Goal: Information Seeking & Learning: Learn about a topic

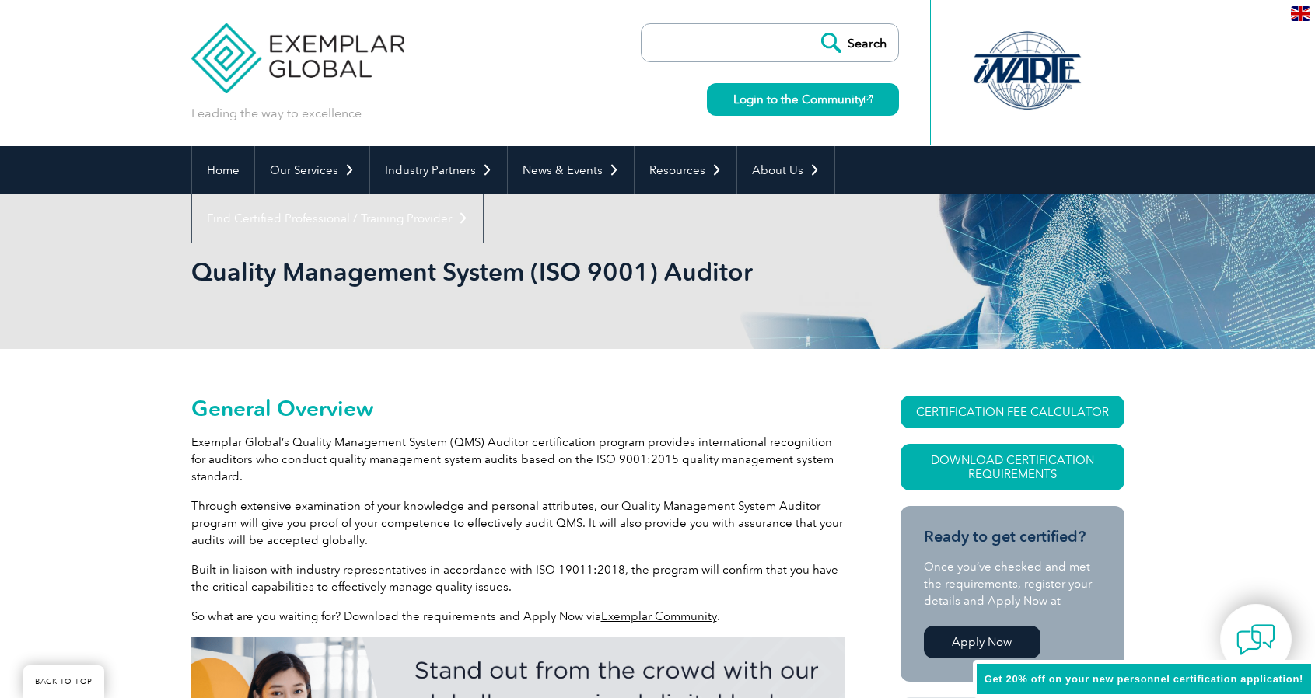
scroll to position [372, 0]
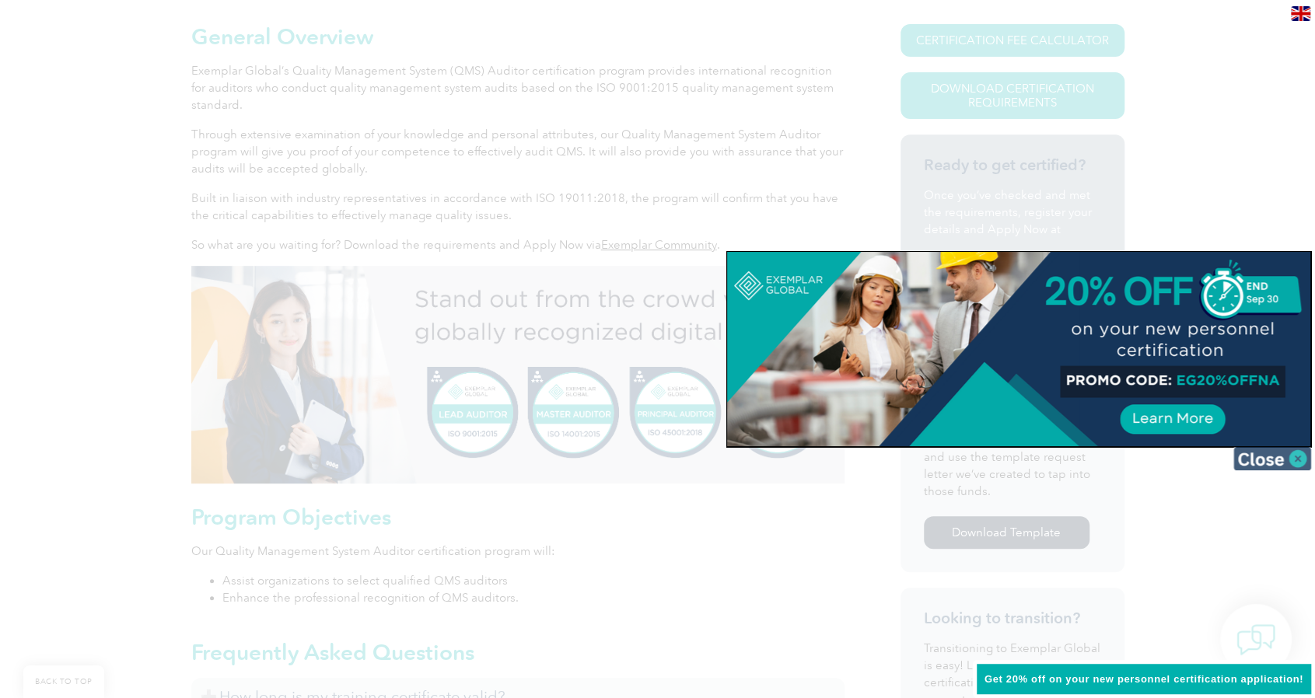
click at [1301, 460] on img at bounding box center [1273, 458] width 78 height 23
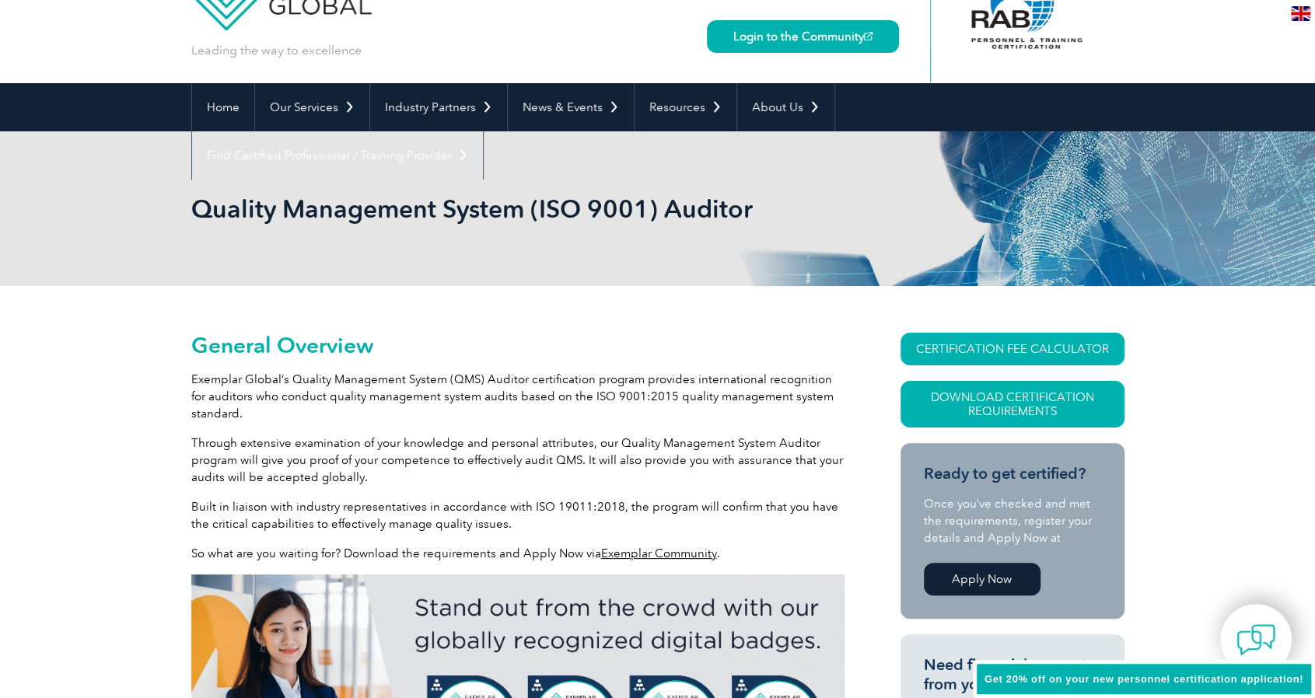
scroll to position [61, 0]
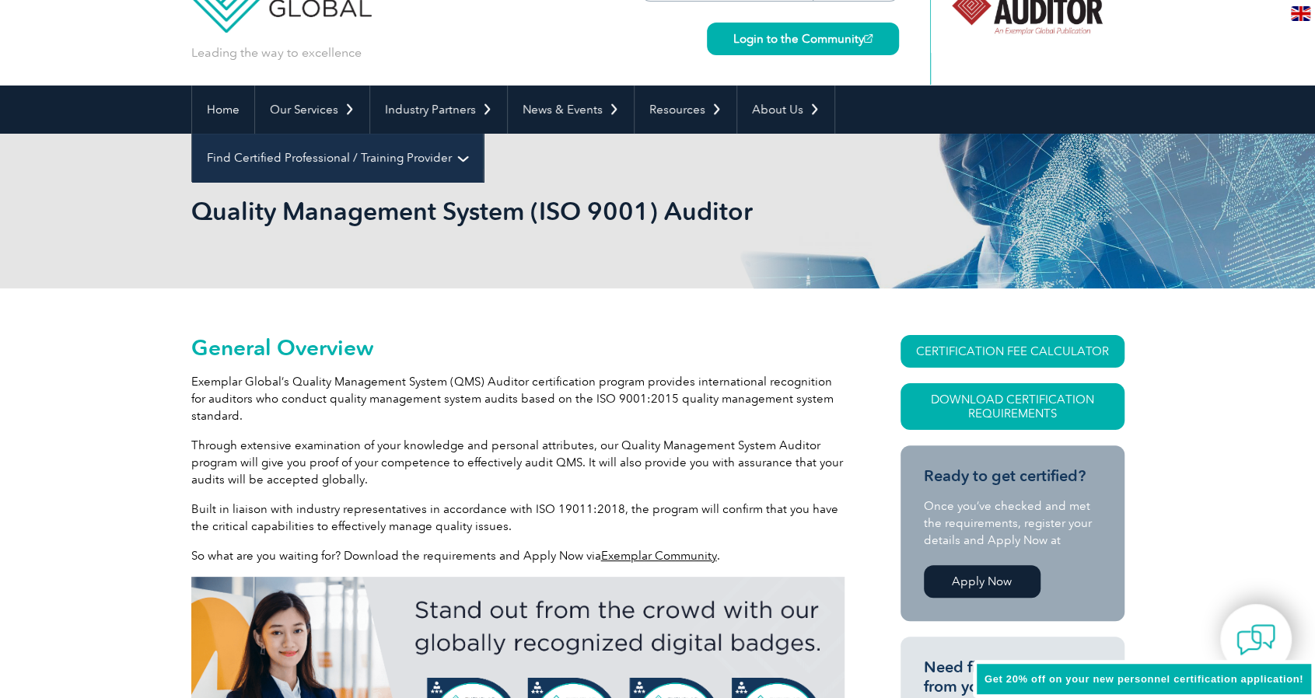
click at [483, 134] on link "Find Certified Professional / Training Provider" at bounding box center [337, 158] width 291 height 48
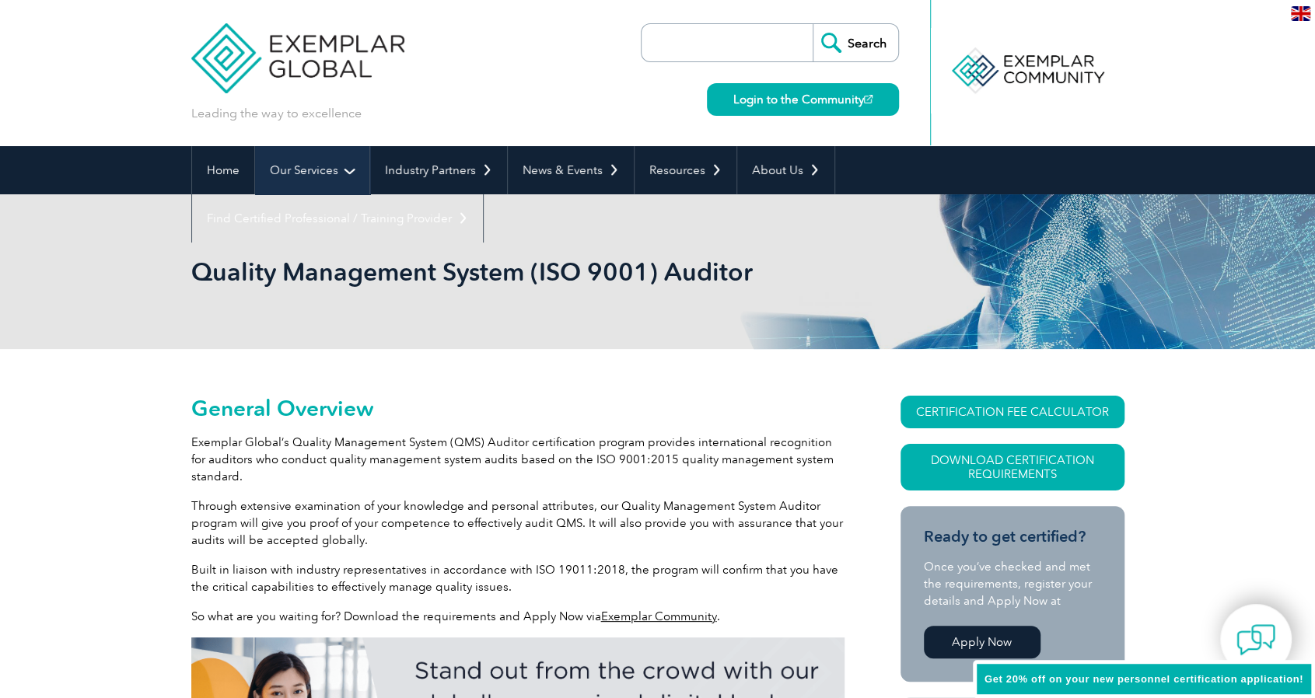
click at [314, 178] on link "Our Services" at bounding box center [312, 170] width 114 height 48
click at [341, 180] on link "Our Services" at bounding box center [312, 170] width 114 height 48
click at [314, 170] on link "Our Services" at bounding box center [312, 170] width 114 height 48
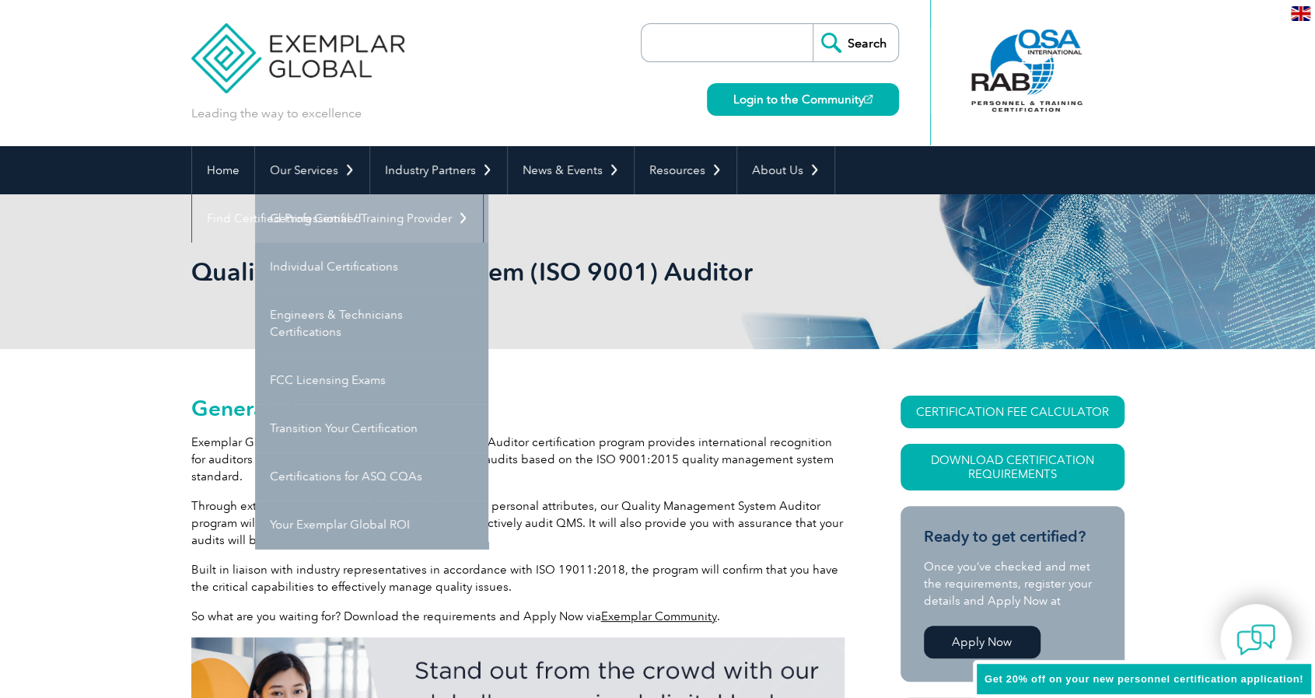
click at [367, 233] on link "Getting Certified" at bounding box center [371, 218] width 233 height 48
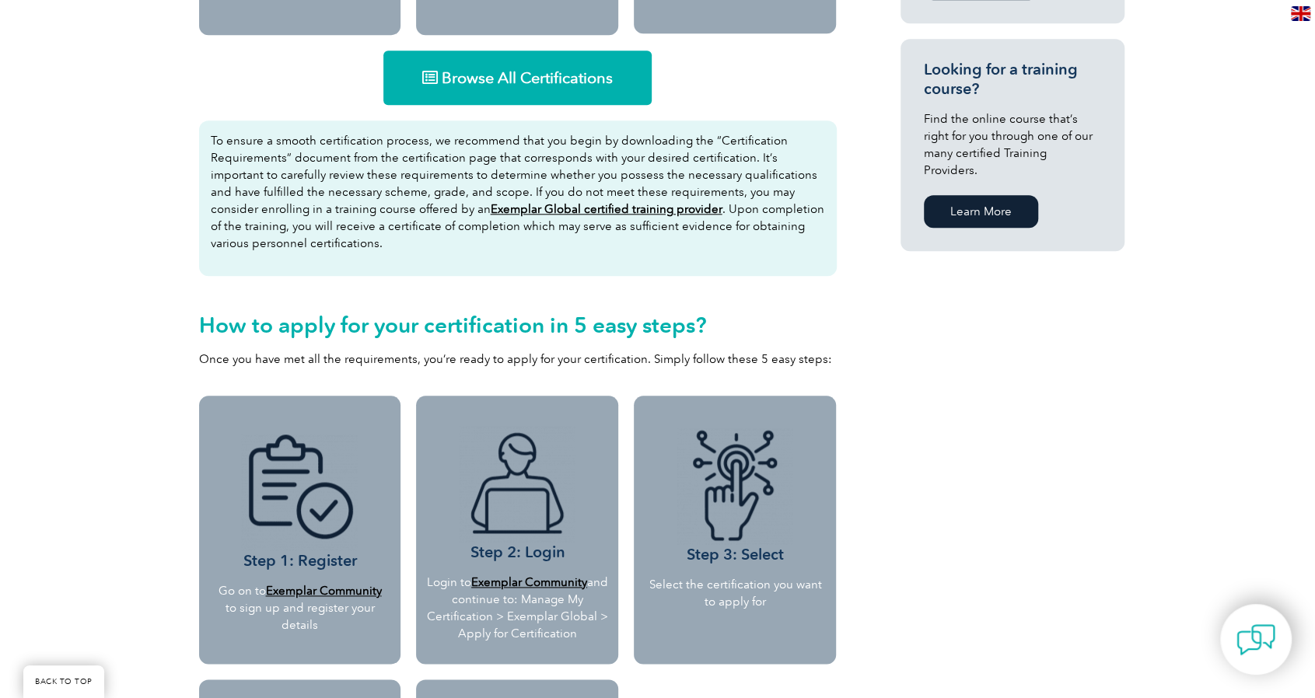
scroll to position [1003, 0]
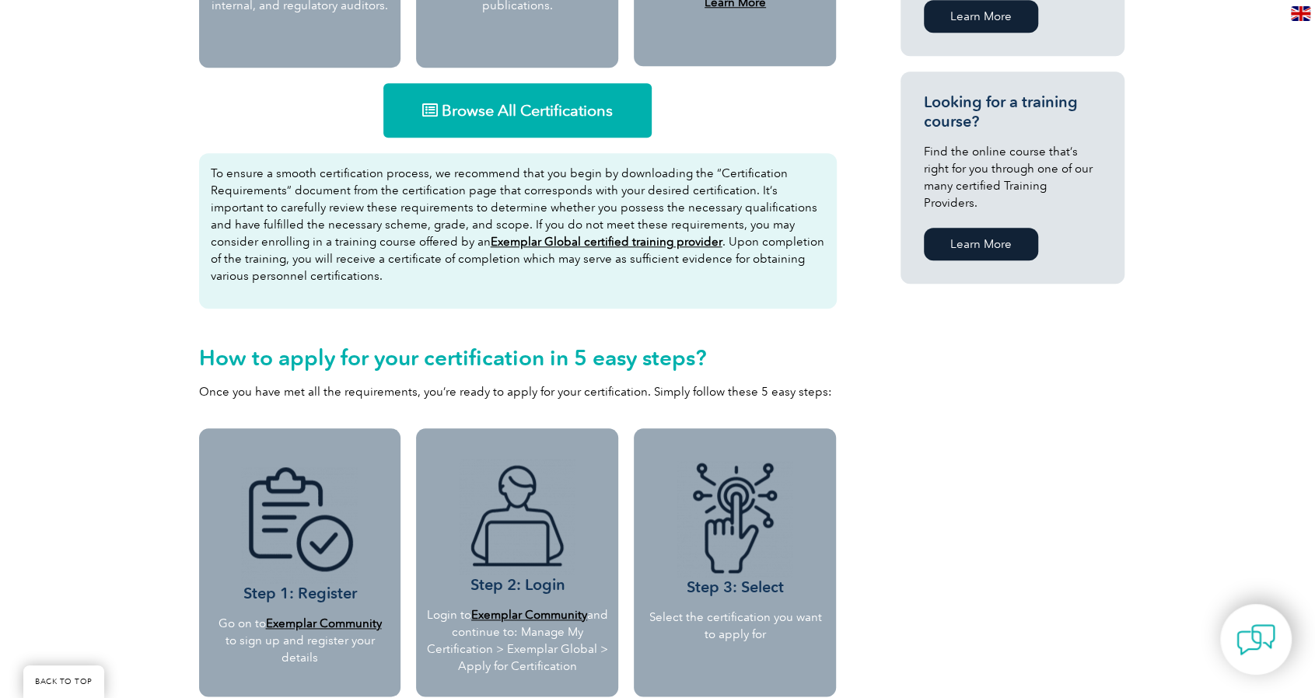
click at [540, 111] on span "Browse All Certifications" at bounding box center [527, 111] width 171 height 16
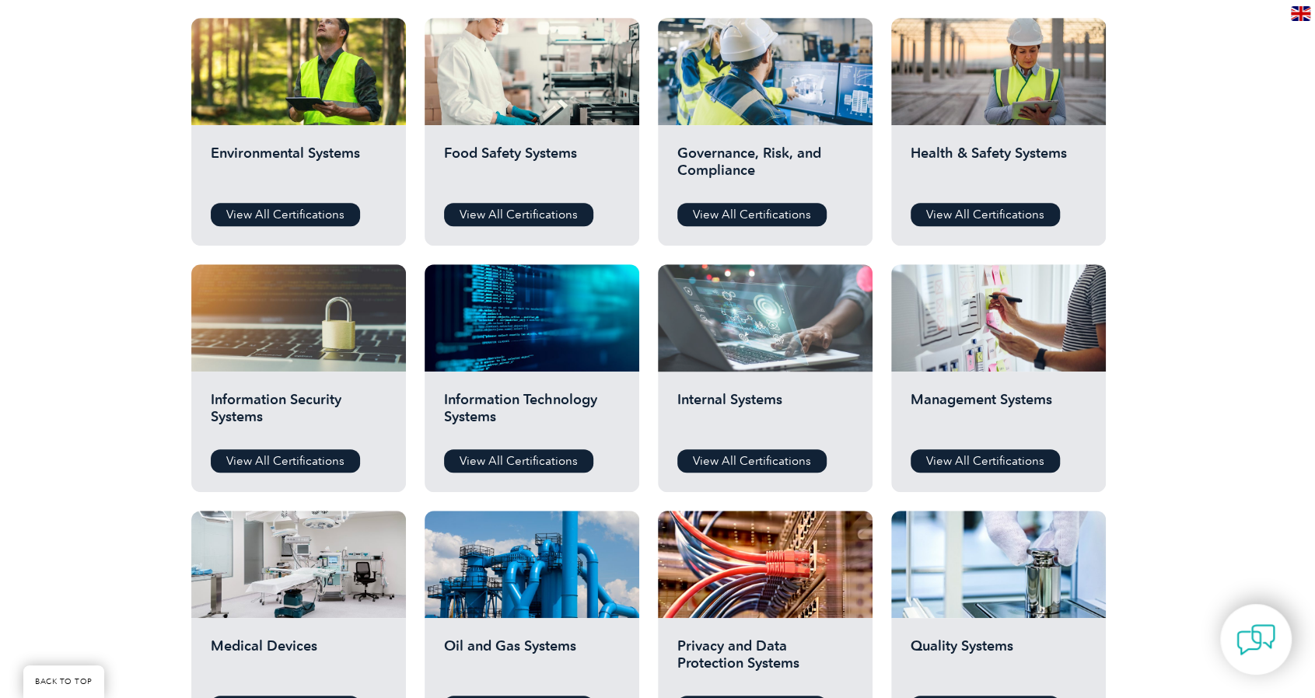
scroll to position [700, 0]
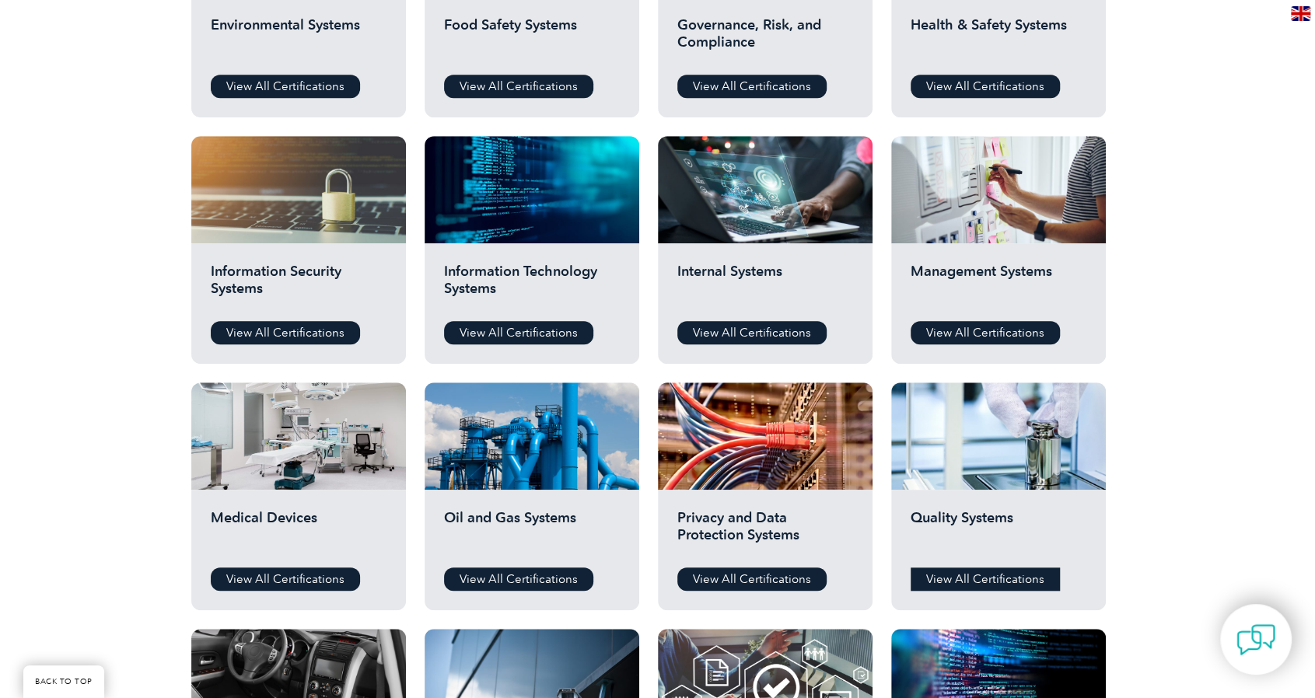
click at [993, 576] on link "View All Certifications" at bounding box center [985, 579] width 149 height 23
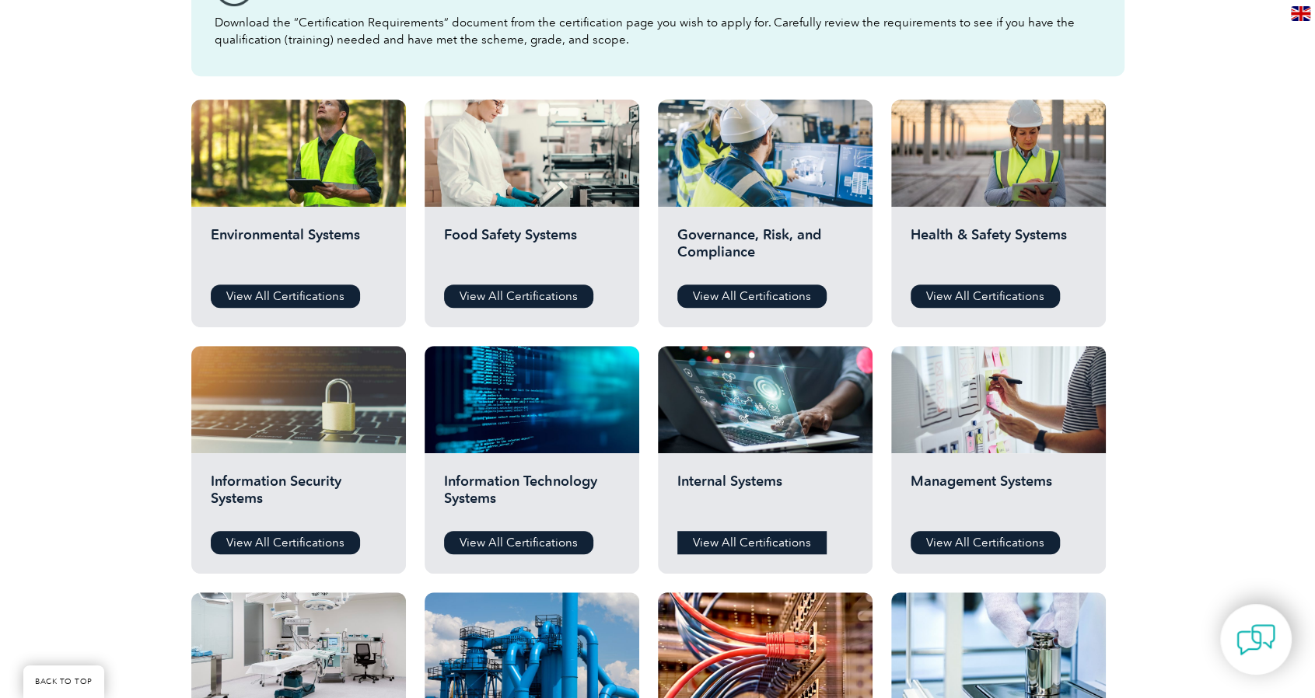
scroll to position [467, 0]
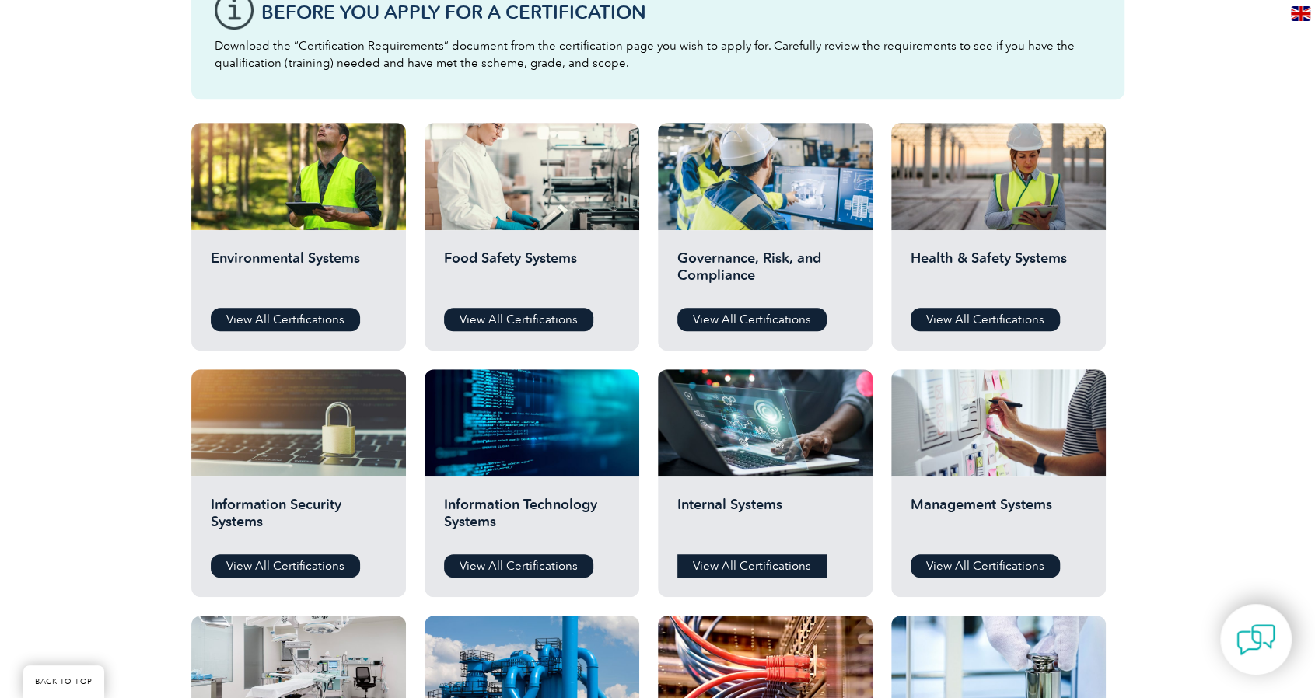
click at [758, 570] on link "View All Certifications" at bounding box center [751, 566] width 149 height 23
click at [324, 320] on link "View All Certifications" at bounding box center [285, 319] width 149 height 23
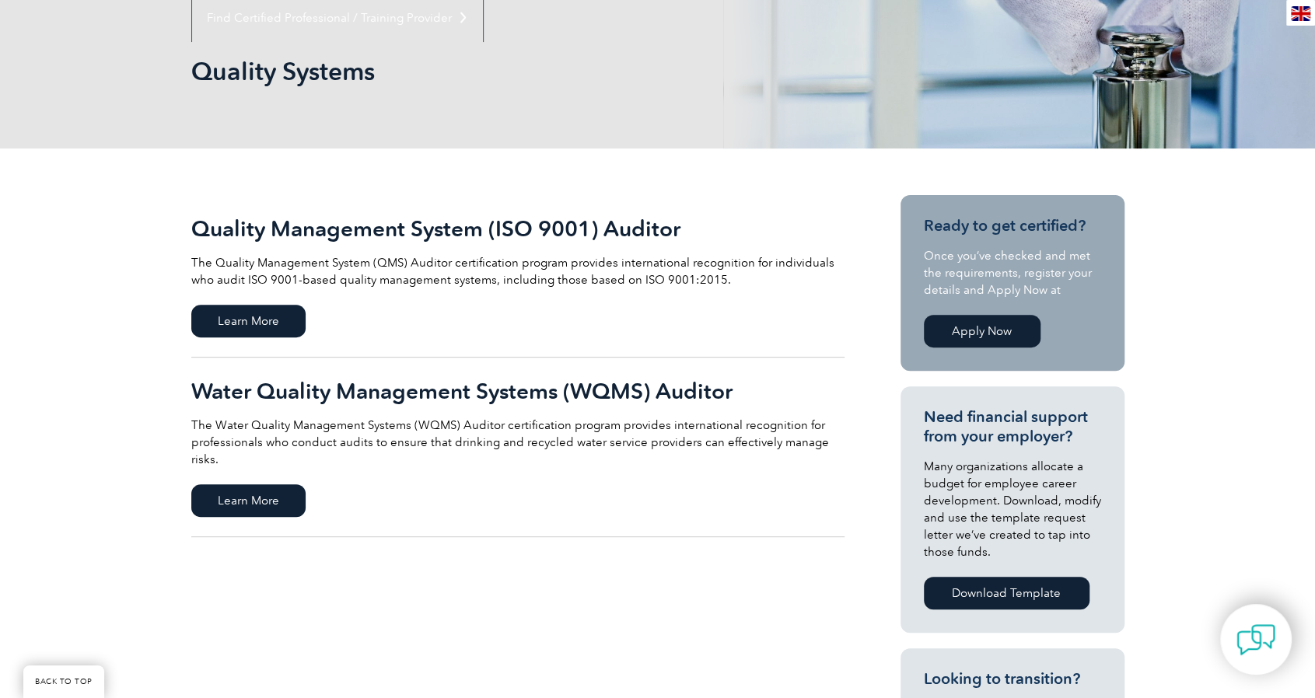
scroll to position [311, 0]
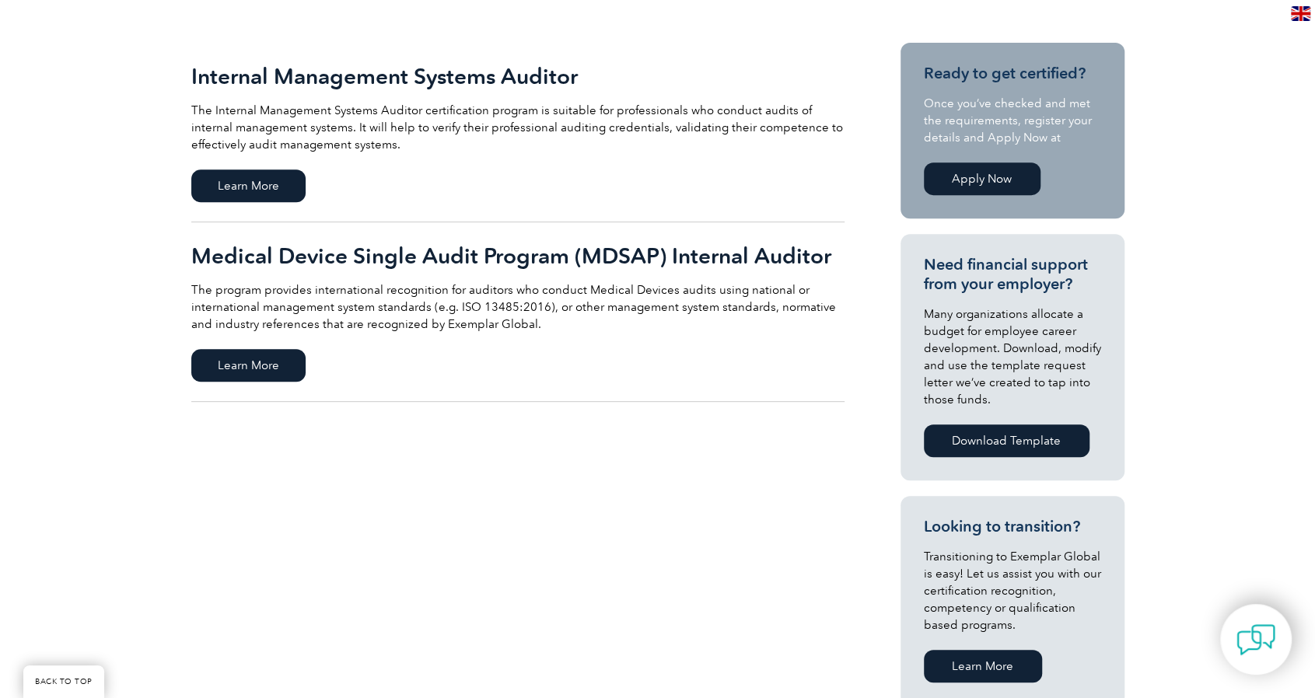
scroll to position [233, 0]
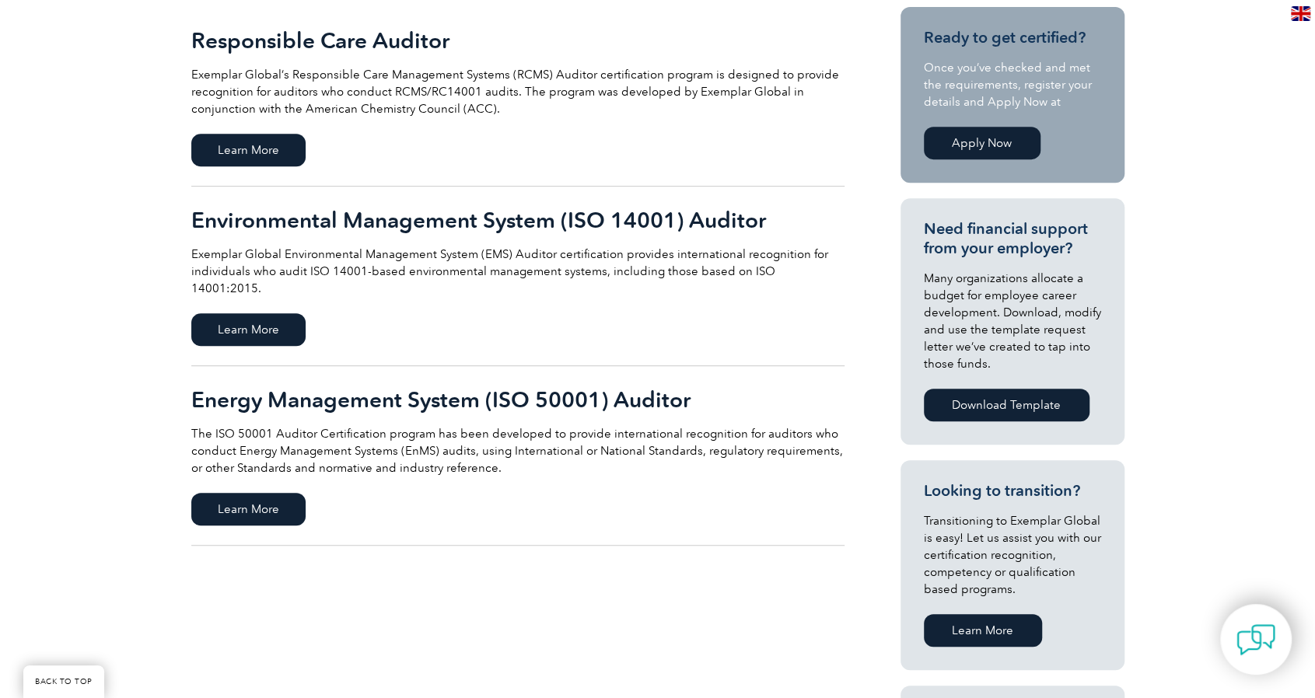
scroll to position [311, 0]
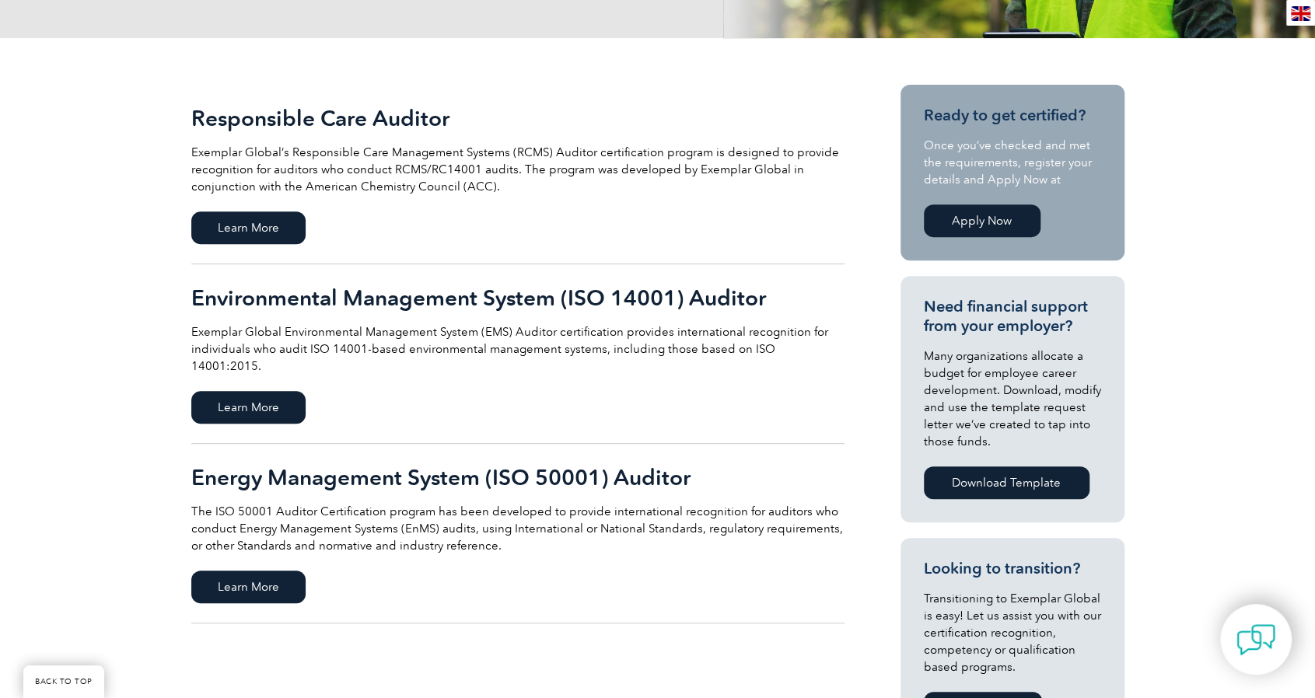
click at [263, 407] on link "Environmental Management System (ISO 14001) Auditor Exemplar Global Environment…" at bounding box center [517, 354] width 653 height 180
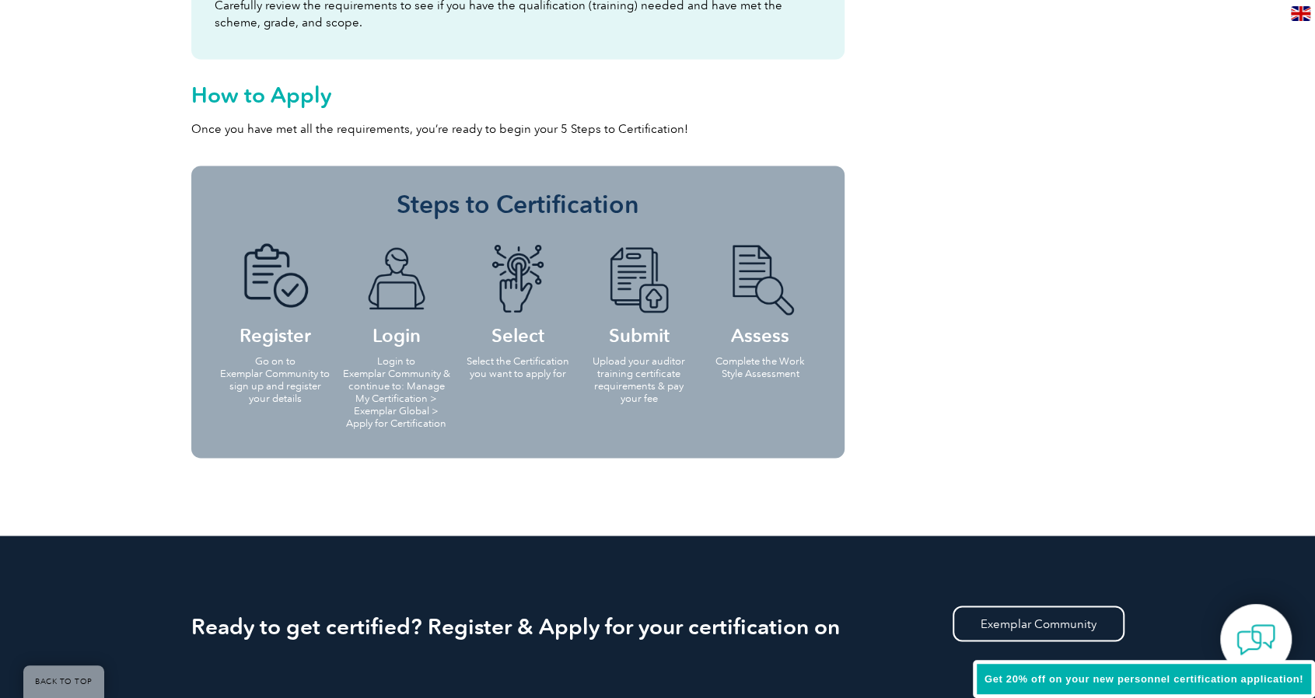
scroll to position [1543, 0]
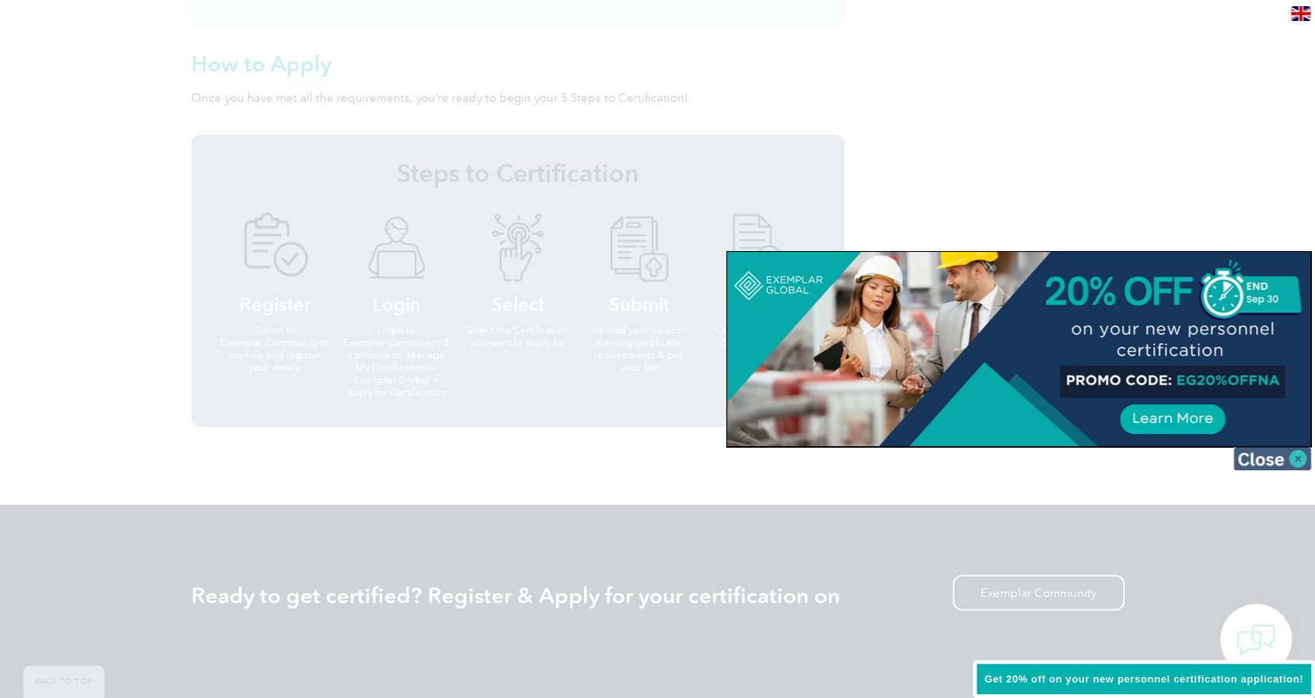
click at [1301, 457] on img at bounding box center [1273, 458] width 78 height 23
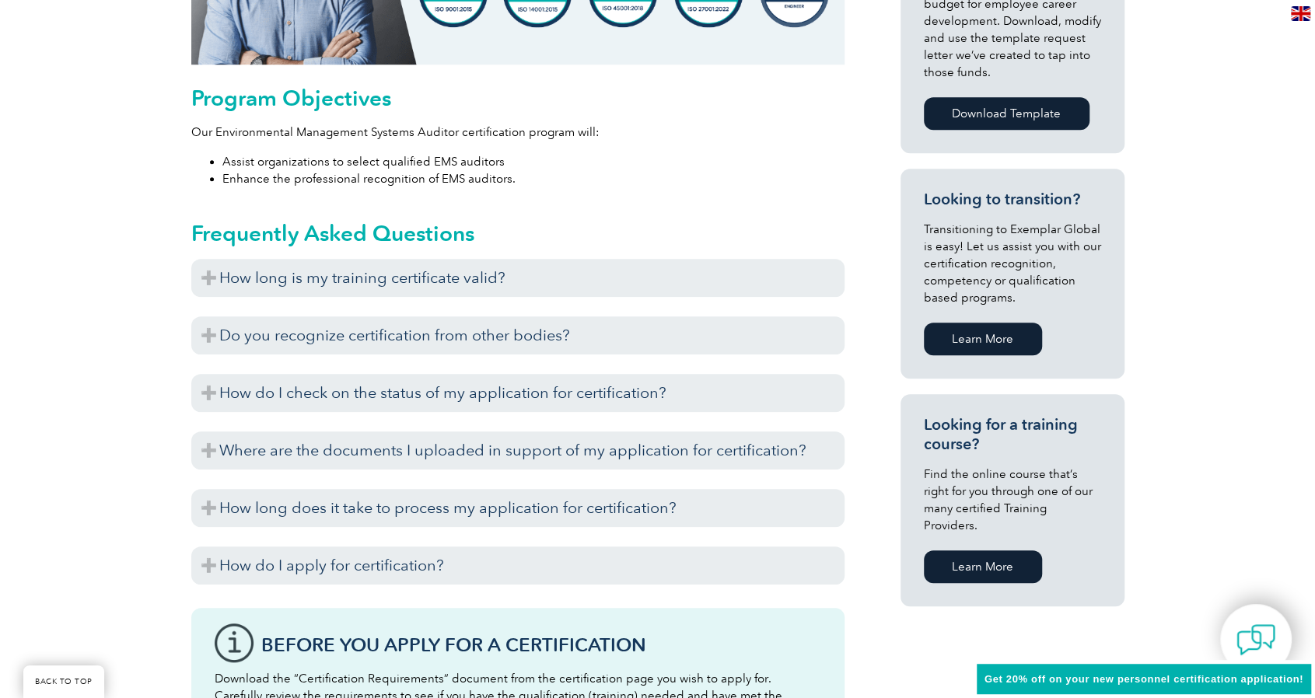
scroll to position [765, 0]
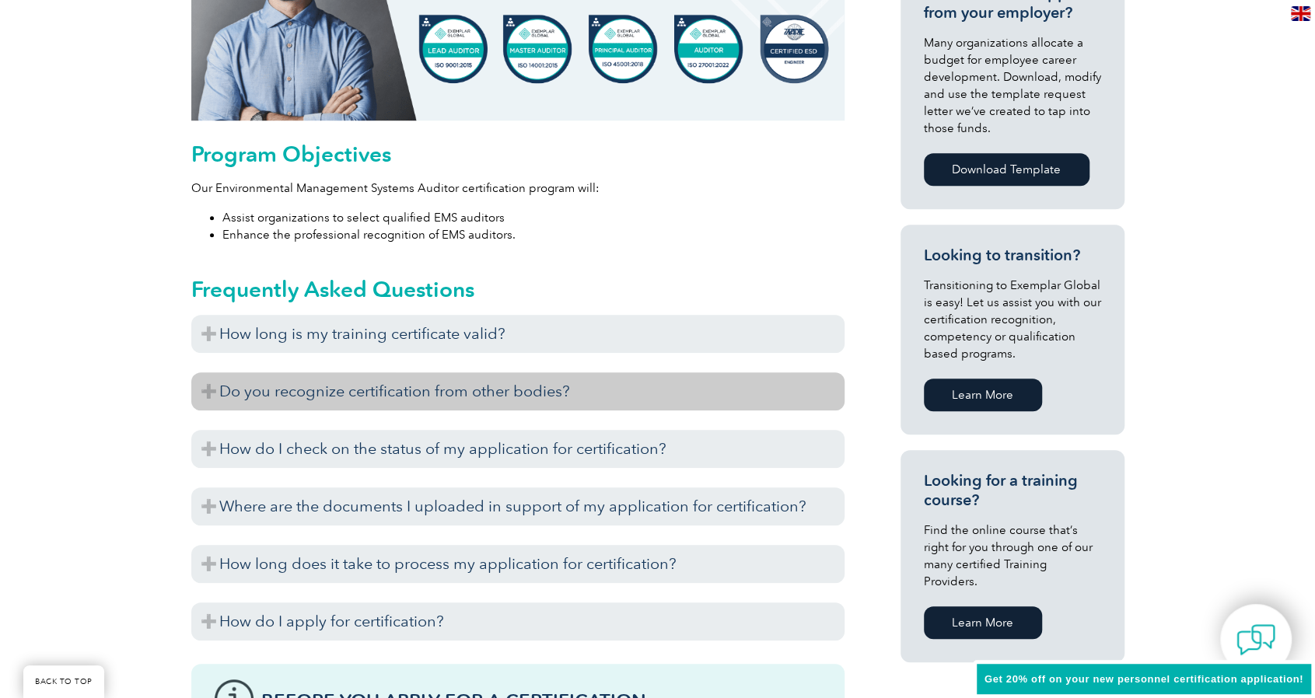
click at [203, 391] on h3 "Do you recognize certification from other bodies?" at bounding box center [517, 392] width 653 height 38
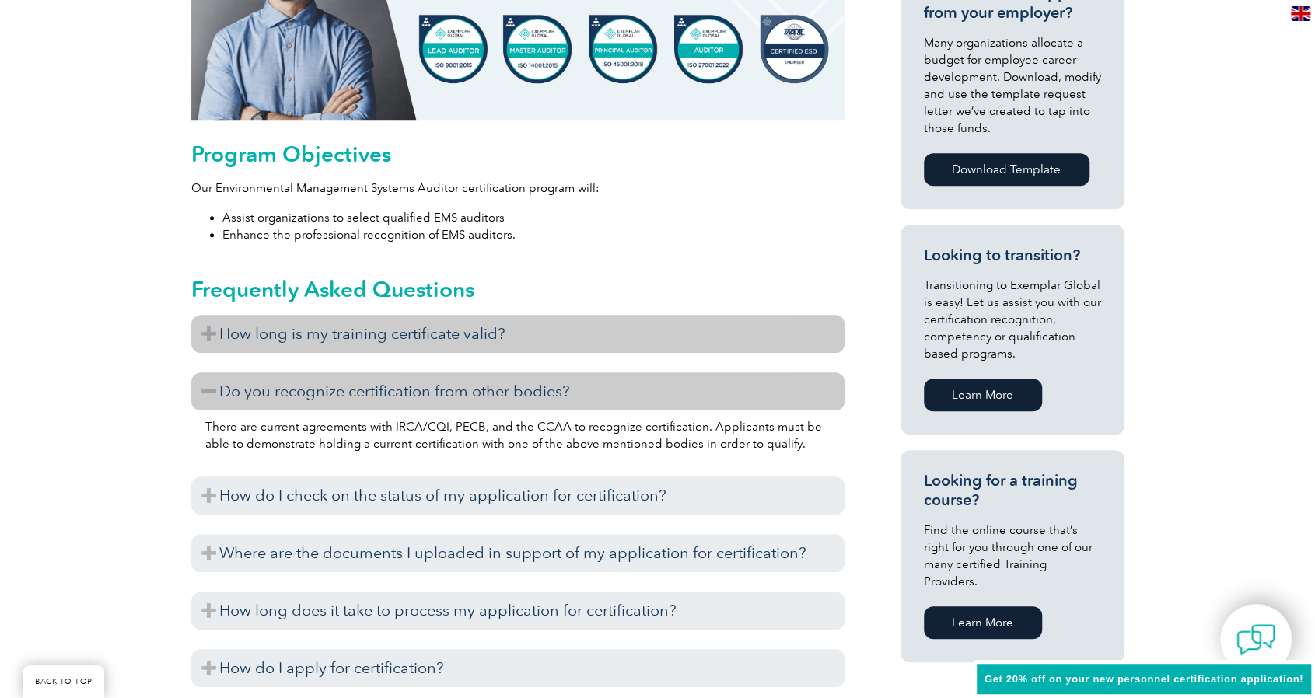
click at [204, 332] on h3 "How long is my training certificate valid?" at bounding box center [517, 334] width 653 height 38
